Goal: Transaction & Acquisition: Download file/media

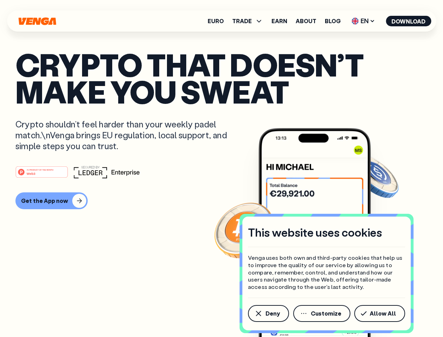
click at [221, 168] on div "#1 PRODUCT OF THE MONTH Web3" at bounding box center [221, 172] width 412 height 13
click at [268, 313] on span "Deny" at bounding box center [273, 314] width 14 height 6
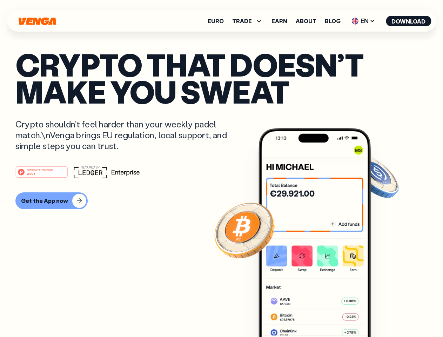
click at [323, 313] on img at bounding box center [315, 245] width 112 height 235
click at [381, 313] on article "Crypto that doesn’t make you sweat Crypto shouldn’t feel harder than your weekl…" at bounding box center [221, 182] width 412 height 263
click at [250, 21] on span "TRADE" at bounding box center [242, 21] width 20 height 6
click at [364, 21] on span "EN" at bounding box center [363, 20] width 28 height 11
click at [409, 21] on button "Download" at bounding box center [408, 21] width 45 height 11
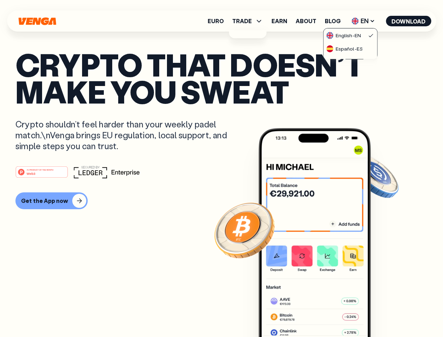
click at [221, 187] on div "#1 PRODUCT OF THE MONTH Web3 Get the App now" at bounding box center [221, 188] width 412 height 44
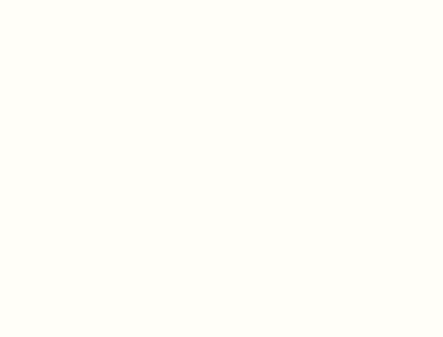
click at [51, 0] on html "This website uses cookies Venga uses both own and third-party cookies that help…" at bounding box center [221, 0] width 443 height 0
click at [43, 0] on html "This website uses cookies Venga uses both own and third-party cookies that help…" at bounding box center [221, 0] width 443 height 0
